Goal: Task Accomplishment & Management: Manage account settings

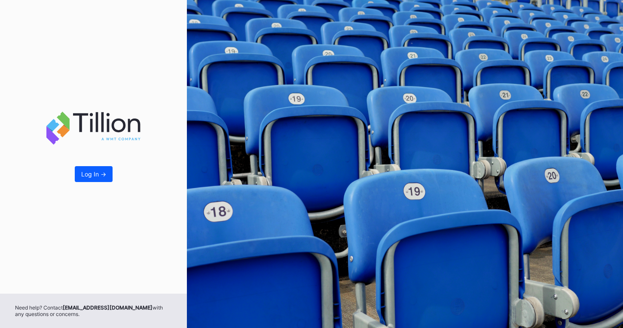
drag, startPoint x: 97, startPoint y: 173, endPoint x: 113, endPoint y: 172, distance: 15.9
click at [96, 173] on div "Log In ->" at bounding box center [93, 173] width 25 height 7
